Goal: Participate in discussion: Engage in conversation with other users on a specific topic

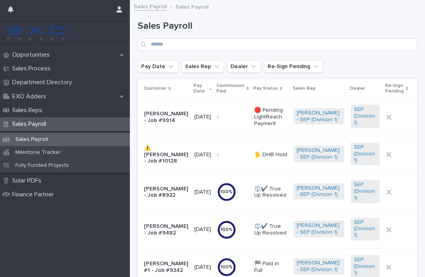
click at [17, 13] on button "button" at bounding box center [10, 9] width 15 height 19
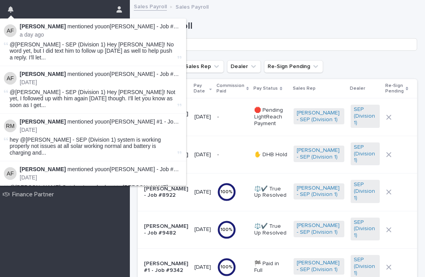
click at [150, 27] on link "[PERSON_NAME] - Job #9914" at bounding box center [148, 26] width 76 height 6
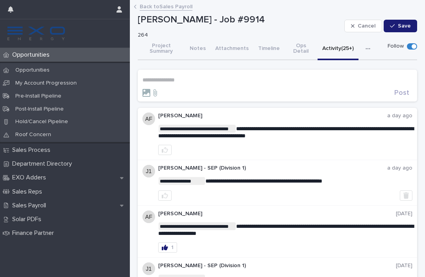
click at [351, 80] on p "**********" at bounding box center [278, 80] width 270 height 7
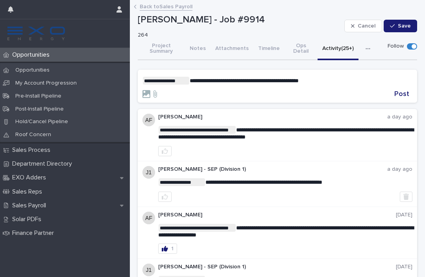
click at [398, 96] on span "Post" at bounding box center [401, 94] width 15 height 7
